Goal: Transaction & Acquisition: Purchase product/service

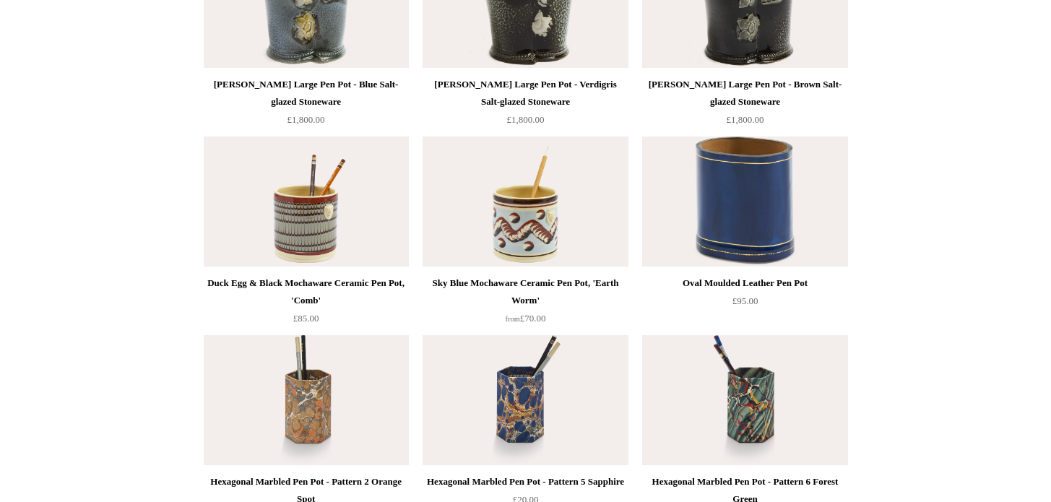
scroll to position [2039, 0]
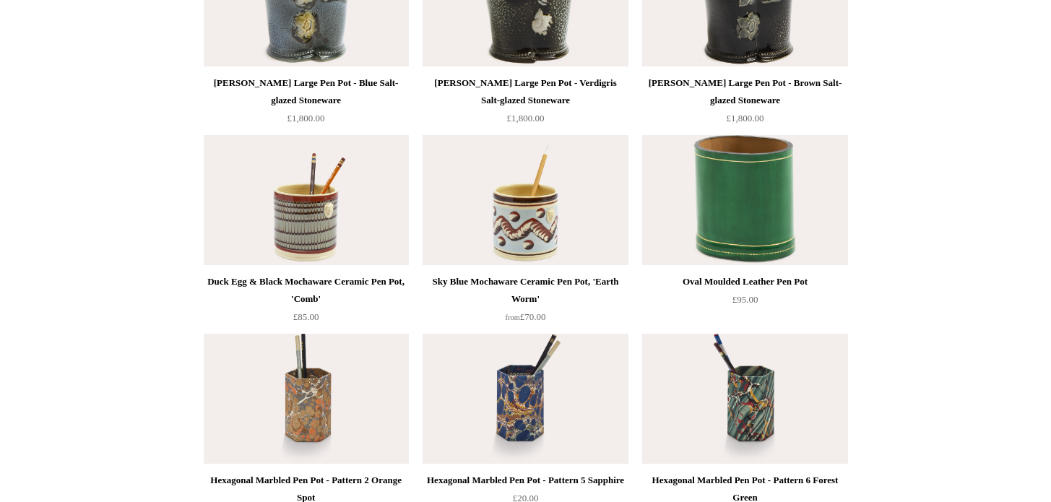
click at [751, 208] on img at bounding box center [744, 200] width 205 height 130
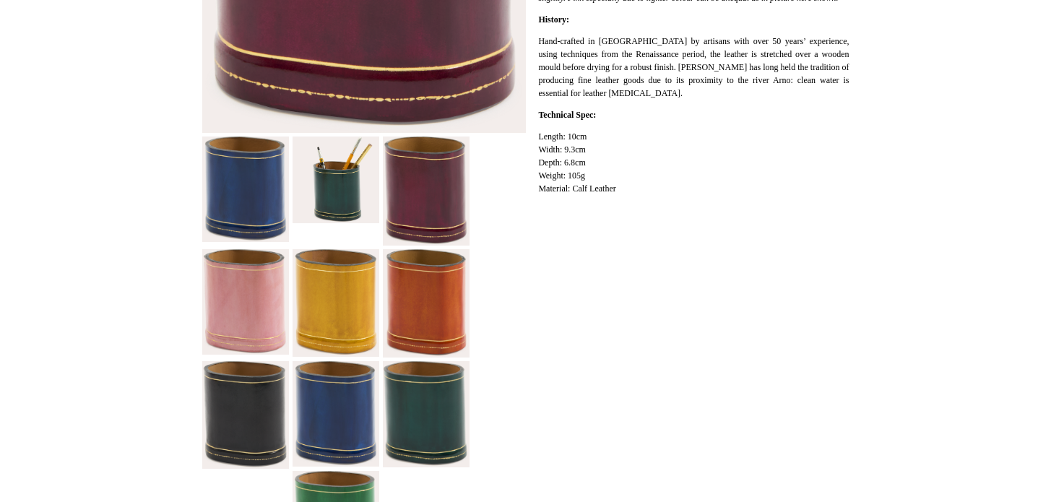
scroll to position [498, 0]
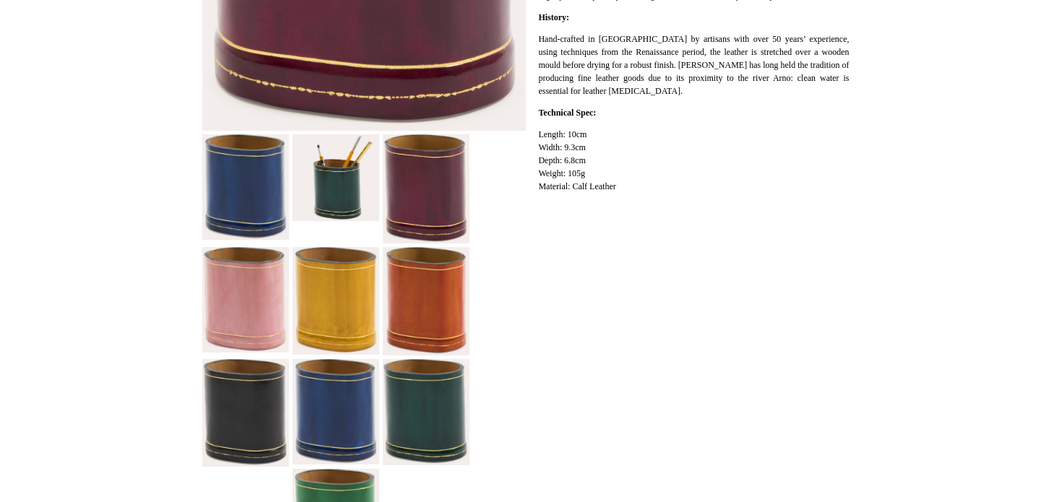
click at [336, 303] on img at bounding box center [335, 301] width 87 height 108
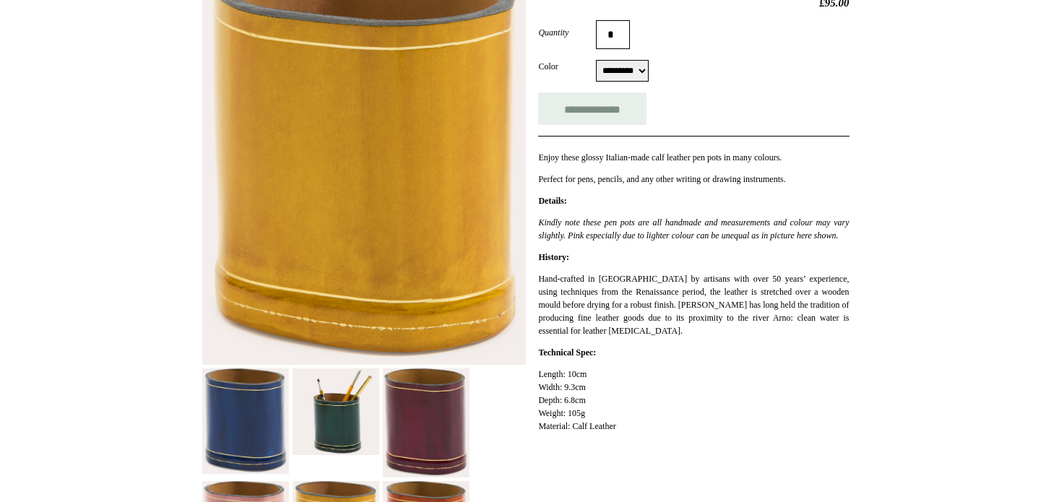
scroll to position [320, 0]
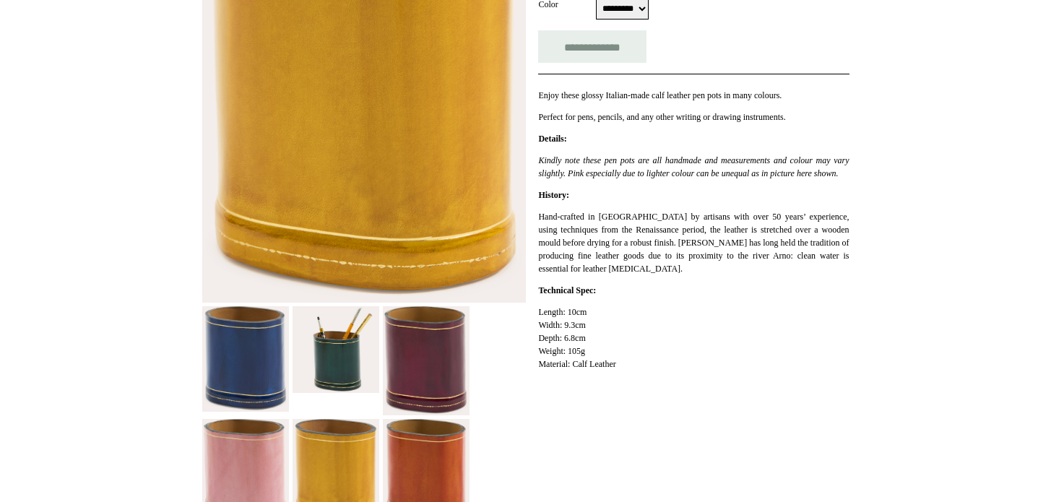
click at [396, 149] on img at bounding box center [364, 102] width 324 height 401
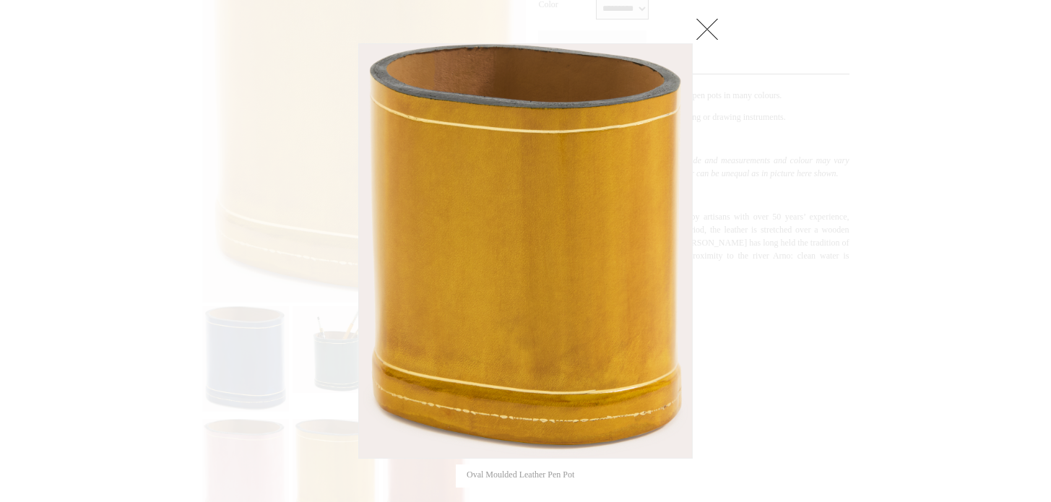
click at [709, 27] on link at bounding box center [707, 28] width 29 height 29
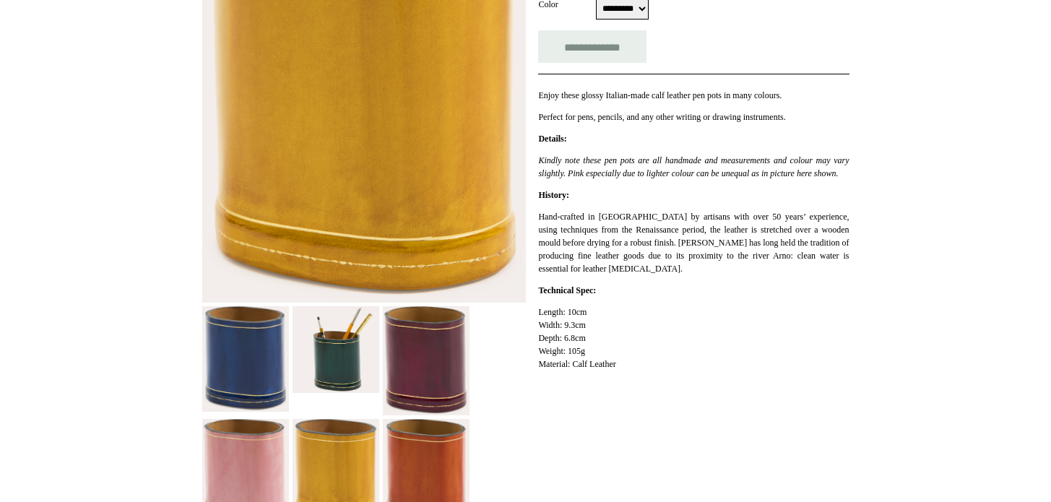
click at [647, 9] on select "********* **** ****** ****** ***** **** **** *****" at bounding box center [622, 9] width 53 height 22
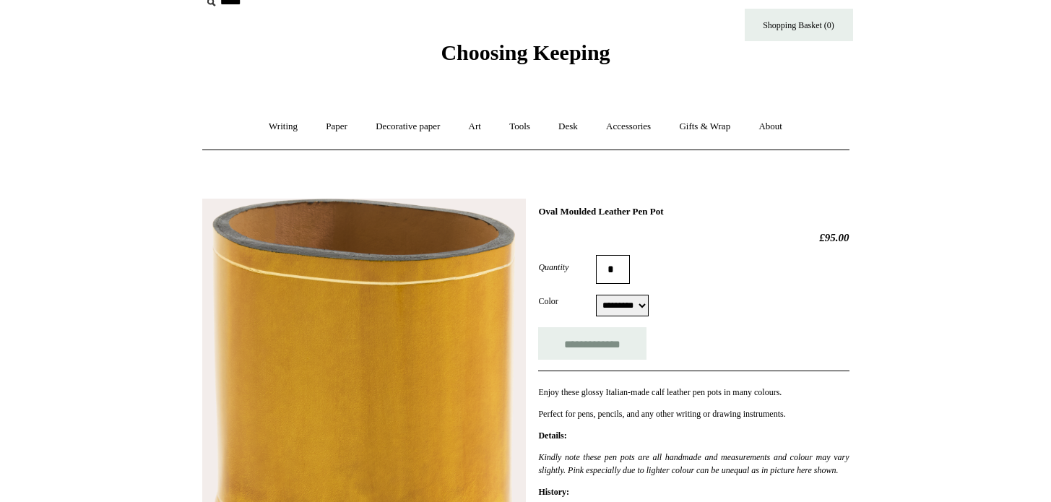
scroll to position [22, 0]
